Goal: Transaction & Acquisition: Subscribe to service/newsletter

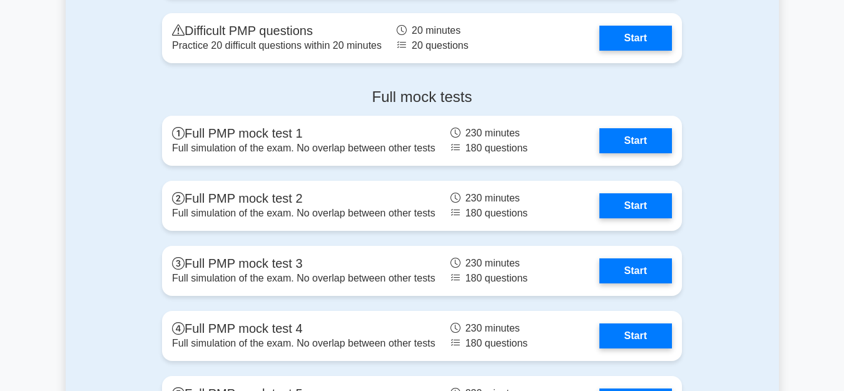
scroll to position [4004, 0]
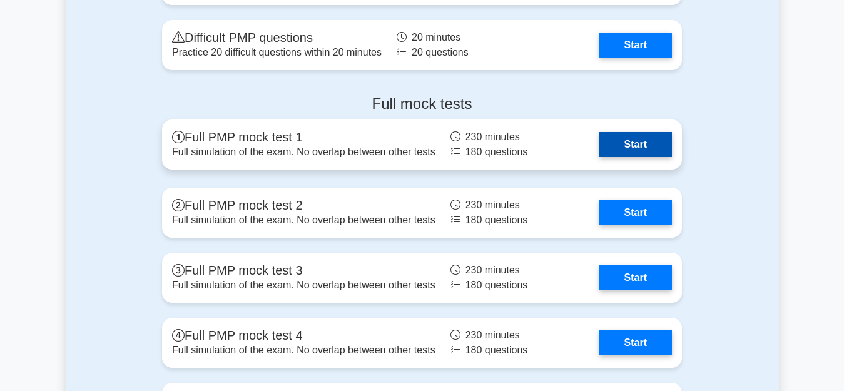
click at [614, 142] on link "Start" at bounding box center [635, 144] width 73 height 25
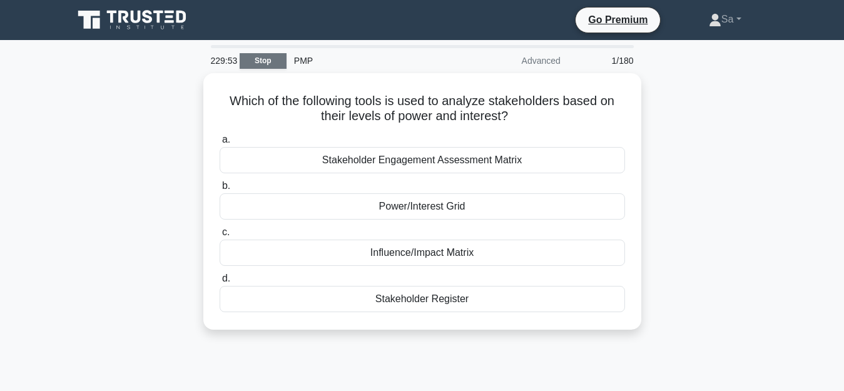
click at [252, 59] on link "Stop" at bounding box center [263, 61] width 47 height 16
